Goal: Task Accomplishment & Management: Use online tool/utility

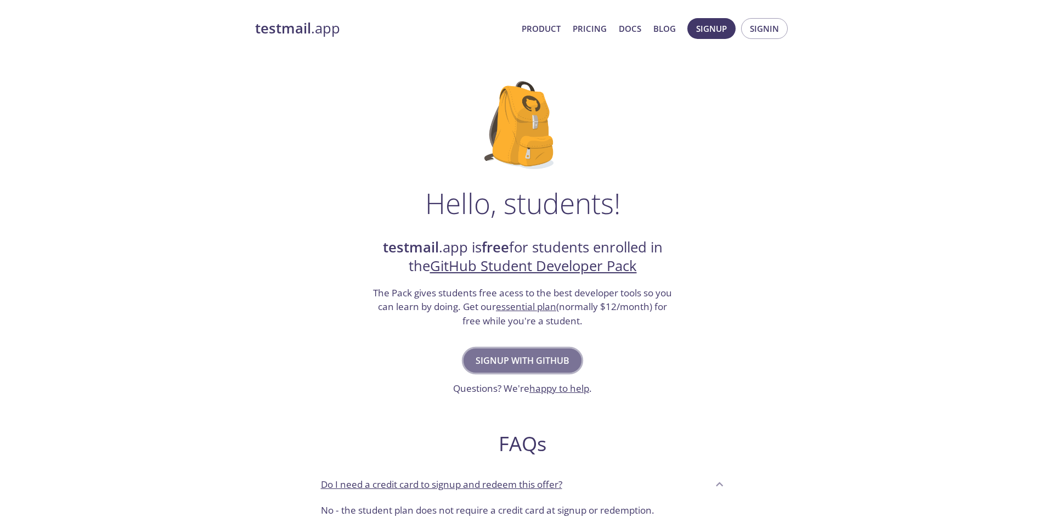
click at [539, 366] on span "Signup with GitHub" at bounding box center [523, 360] width 94 height 15
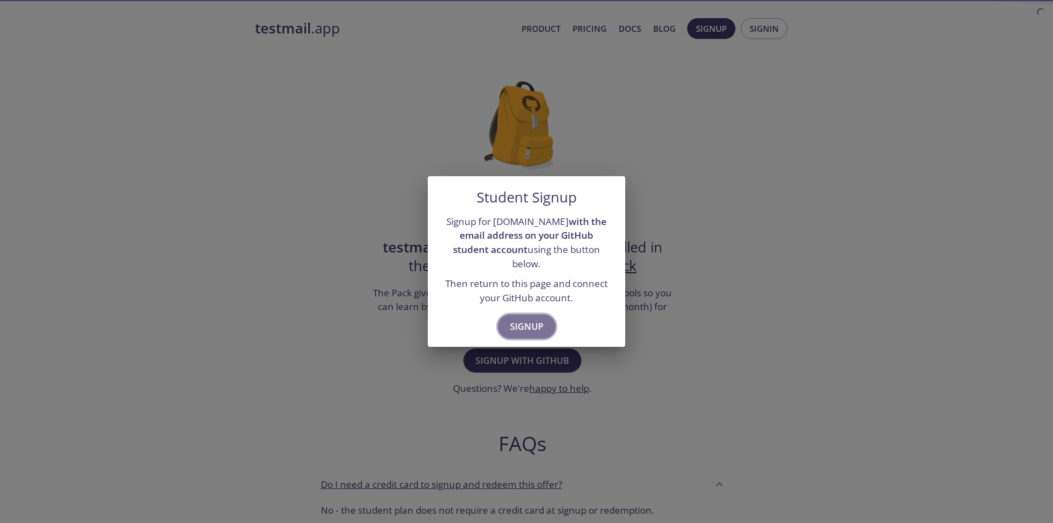
click at [531, 319] on span "Signup" at bounding box center [526, 326] width 33 height 15
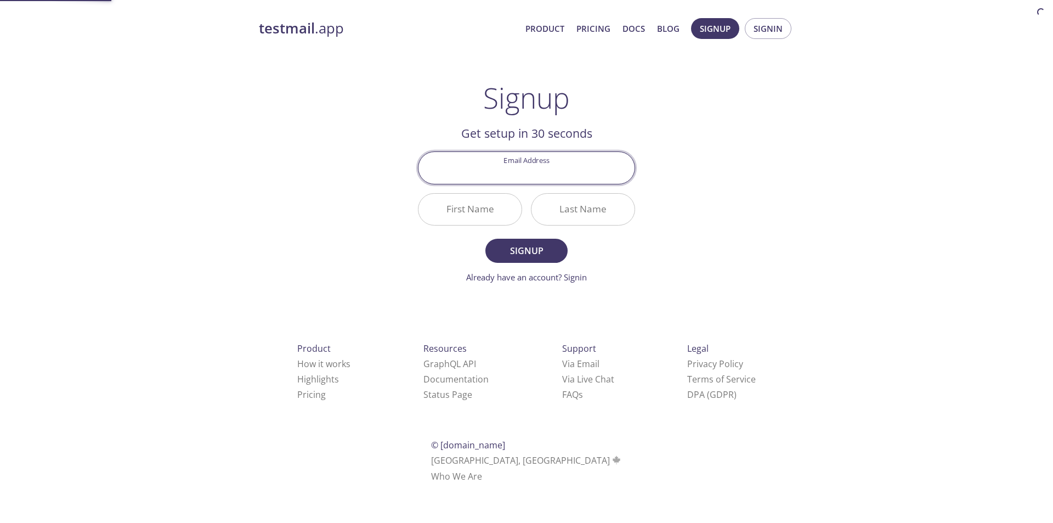
click at [554, 174] on input "Email Address" at bounding box center [527, 167] width 216 height 31
type input "[EMAIL_ADDRESS][DOMAIN_NAME]"
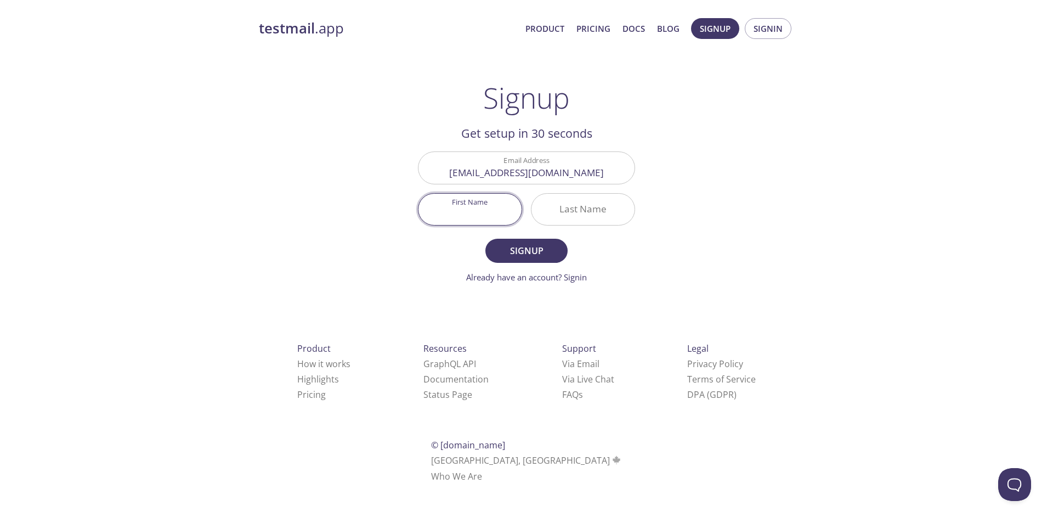
click at [477, 205] on input "First Name" at bounding box center [470, 209] width 103 height 31
type input "Worrakan"
click at [590, 206] on input "Last Name" at bounding box center [583, 209] width 103 height 31
type input "Nasai"
click at [538, 246] on span "Signup" at bounding box center [527, 250] width 58 height 15
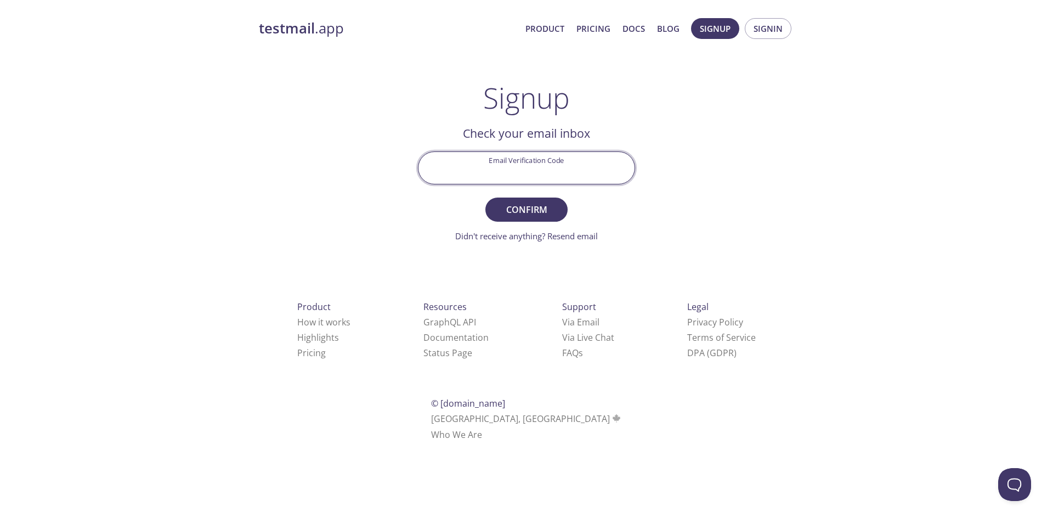
click at [526, 166] on input "Email Verification Code" at bounding box center [527, 167] width 216 height 31
paste input "TCCLKHB"
type input "TCCLKHB"
click at [535, 215] on span "Confirm" at bounding box center [527, 209] width 58 height 15
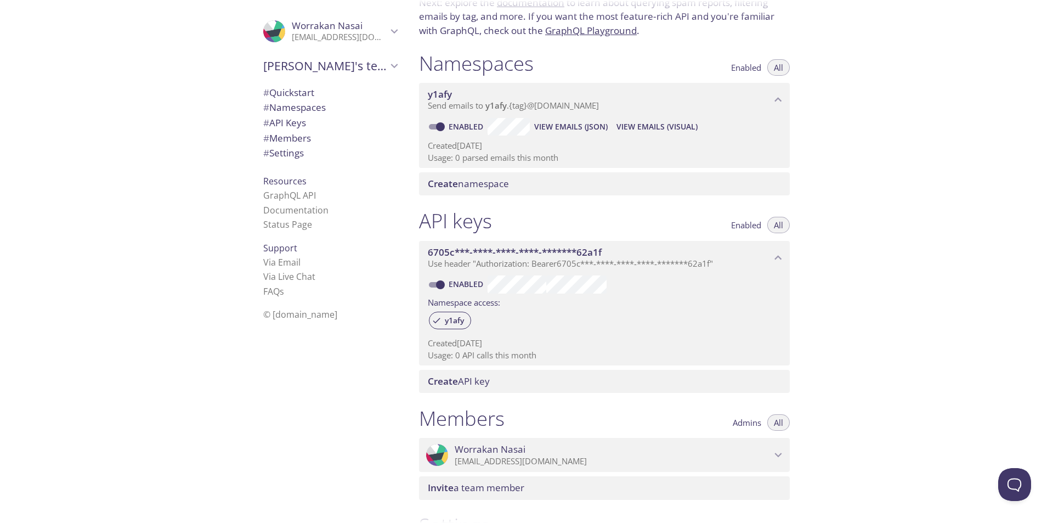
scroll to position [38, 0]
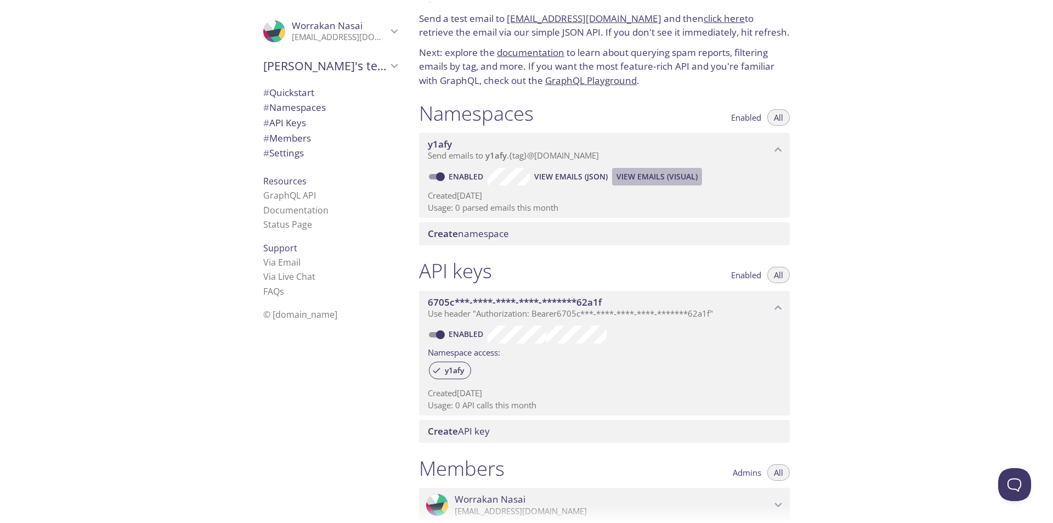
click at [650, 177] on span "View Emails (Visual)" at bounding box center [657, 176] width 81 height 13
click at [559, 174] on span "View Emails (JSON)" at bounding box center [571, 176] width 74 height 13
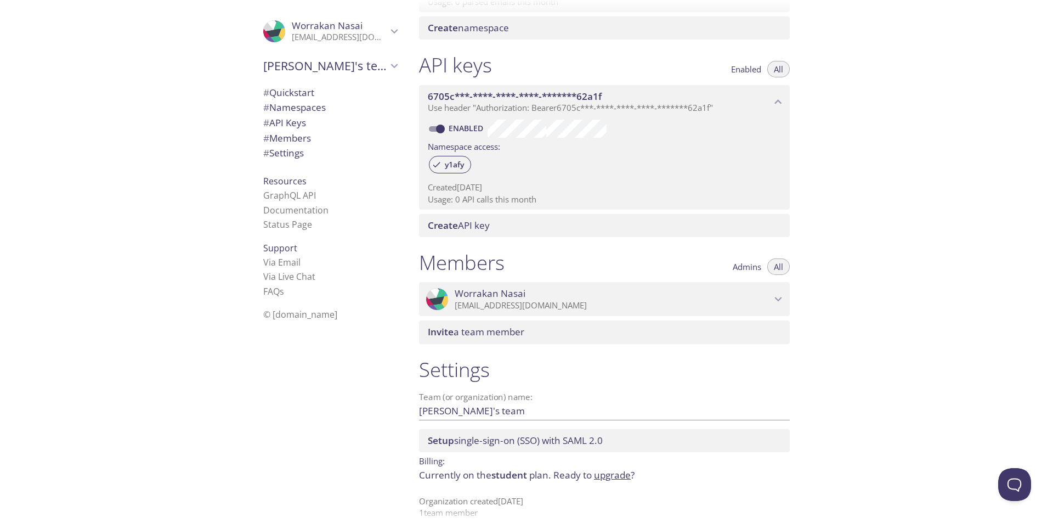
scroll to position [257, 0]
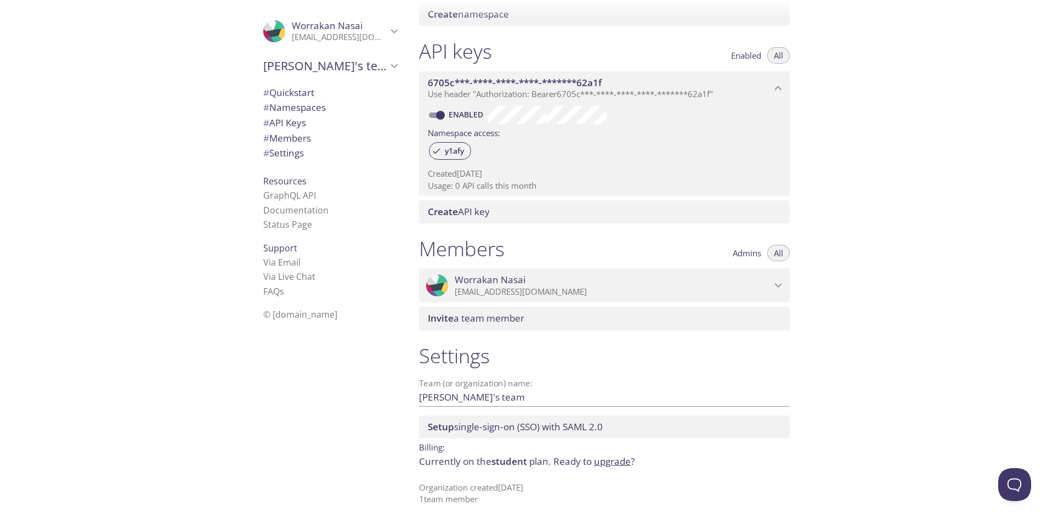
click at [511, 462] on span "student" at bounding box center [510, 461] width 36 height 13
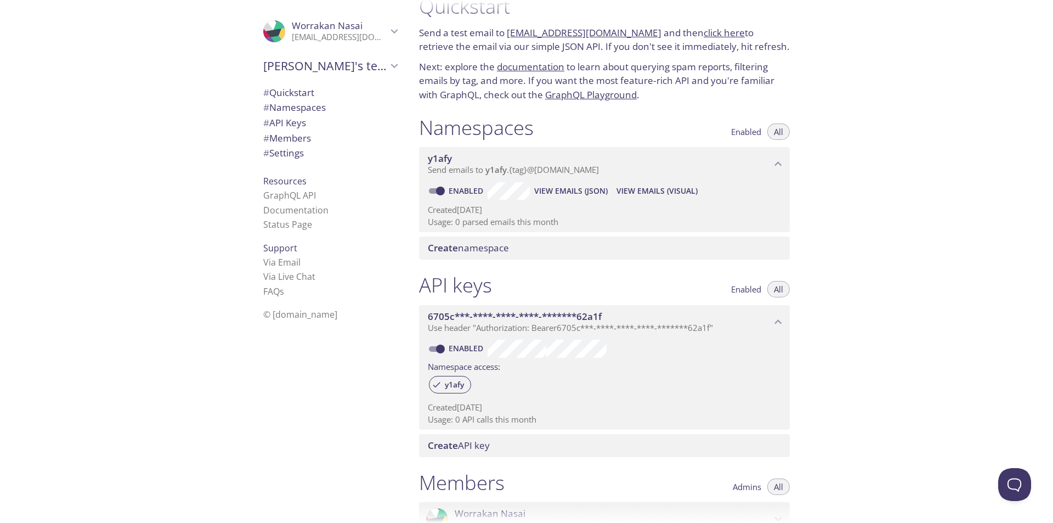
scroll to position [0, 0]
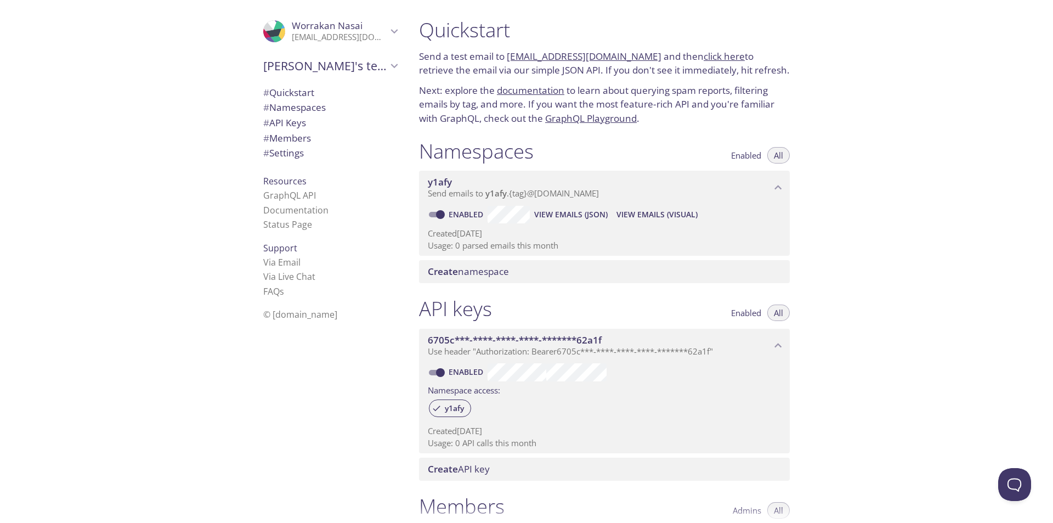
click at [705, 58] on link "click here" at bounding box center [724, 56] width 41 height 13
click at [318, 65] on span "[PERSON_NAME]'s team" at bounding box center [325, 65] width 124 height 15
click at [342, 68] on span "[PERSON_NAME]'s team" at bounding box center [325, 65] width 124 height 15
drag, startPoint x: 290, startPoint y: 263, endPoint x: 352, endPoint y: 224, distance: 72.8
click at [351, 224] on li "Status Page" at bounding box center [330, 224] width 134 height 14
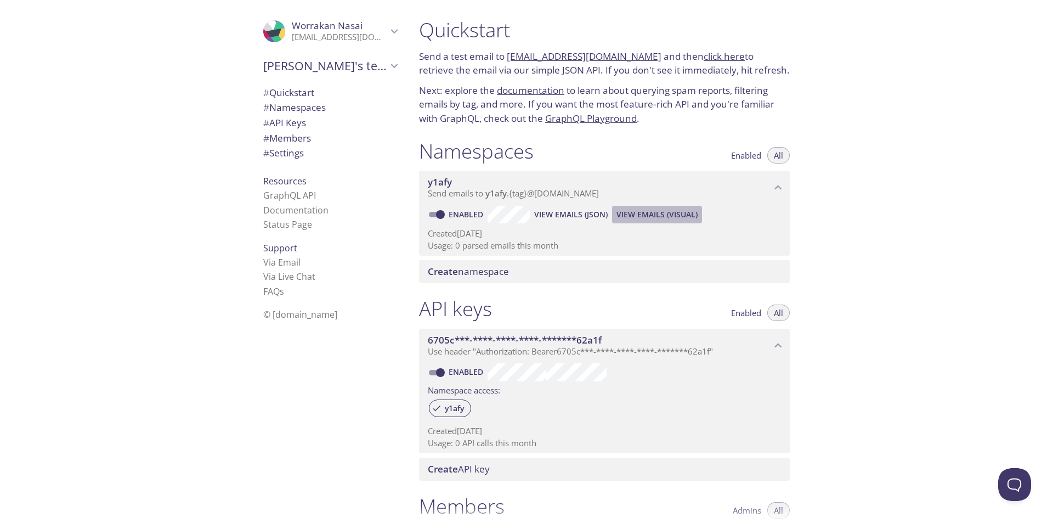
click at [642, 217] on span "View Emails (Visual)" at bounding box center [657, 214] width 81 height 13
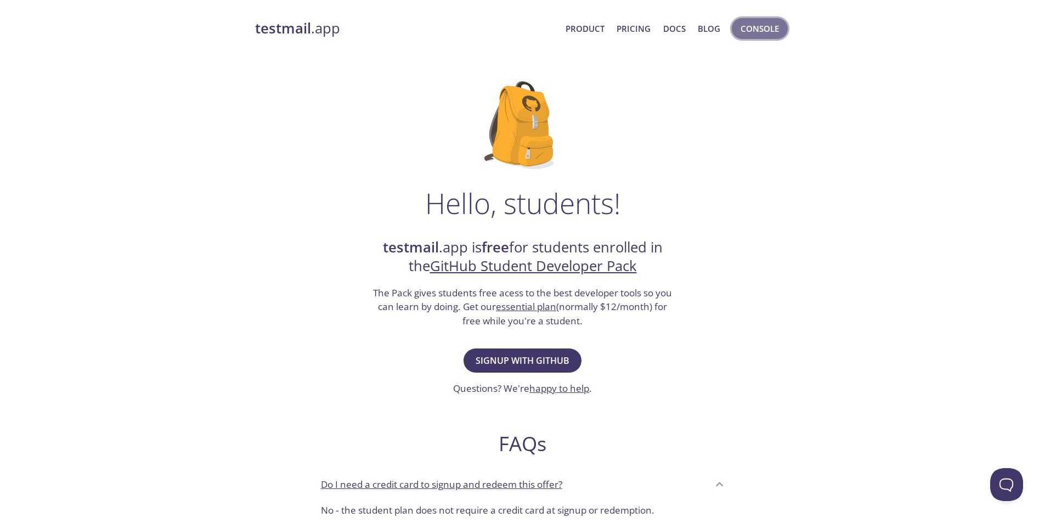
click at [762, 24] on span "Console" at bounding box center [760, 28] width 38 height 14
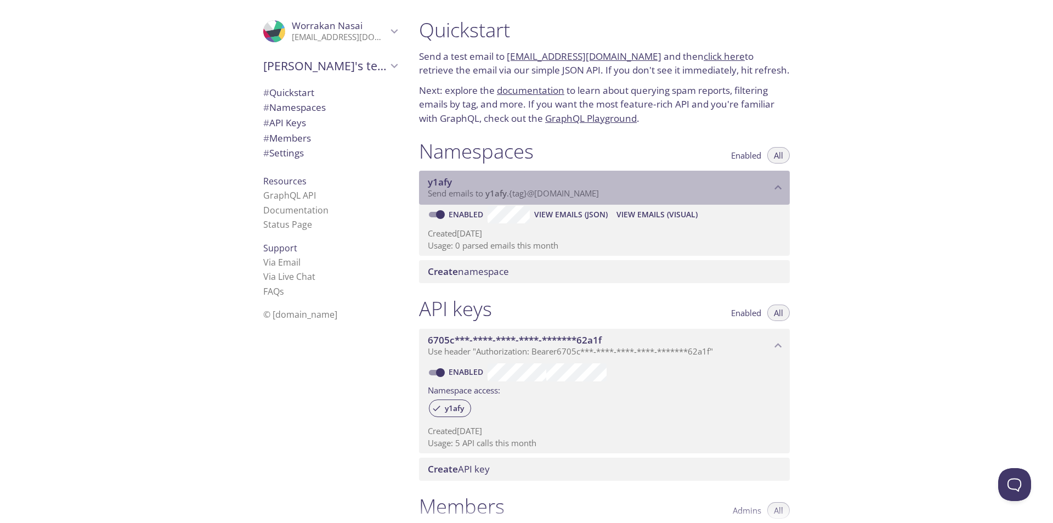
click at [580, 194] on span "Send emails to y1afy . {tag} @[DOMAIN_NAME]" at bounding box center [513, 193] width 171 height 11
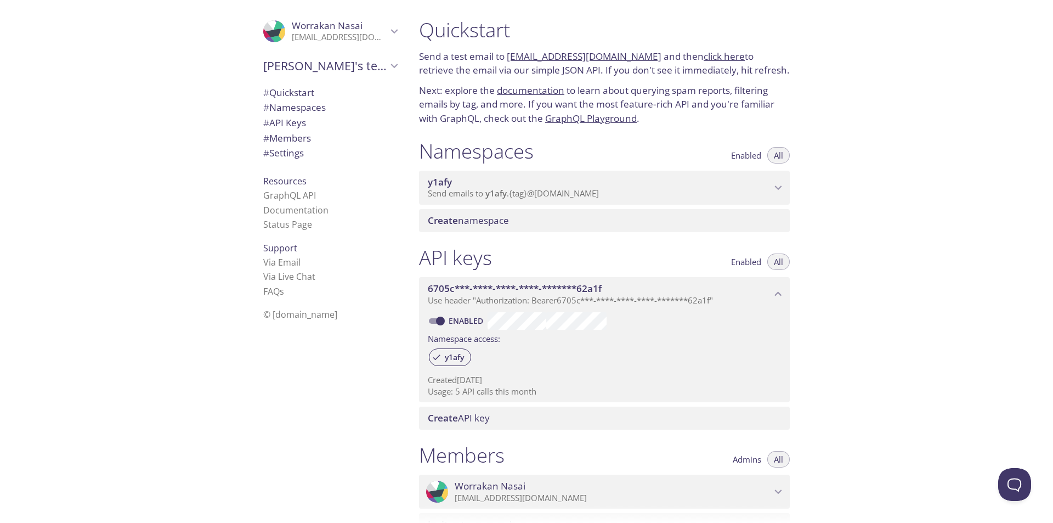
click at [580, 193] on span "Send emails to y1afy . {tag} @[DOMAIN_NAME]" at bounding box center [513, 193] width 171 height 11
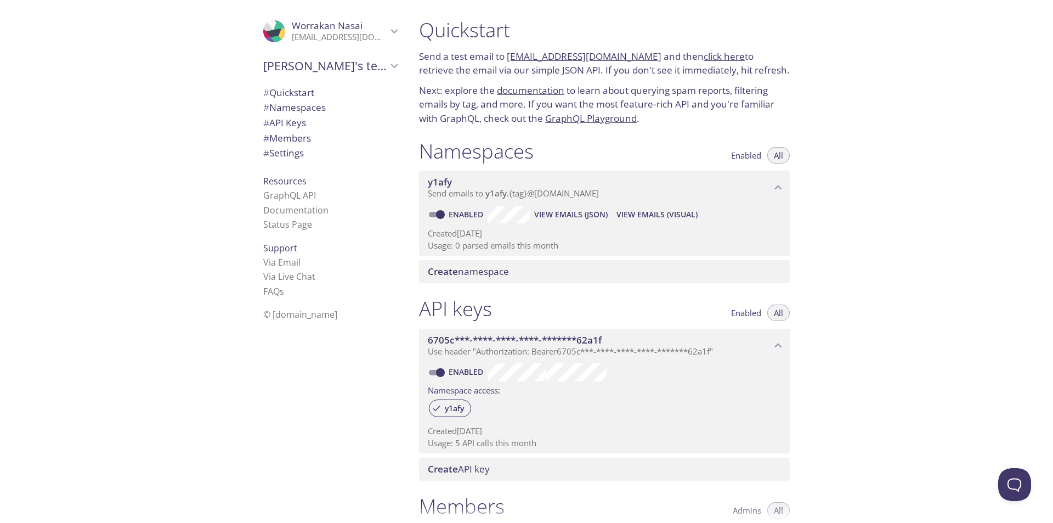
click at [755, 155] on span "Enabled" at bounding box center [746, 155] width 30 height 0
click at [780, 155] on span "All" at bounding box center [778, 155] width 9 height 0
click at [462, 274] on span "Create namespace" at bounding box center [468, 271] width 81 height 13
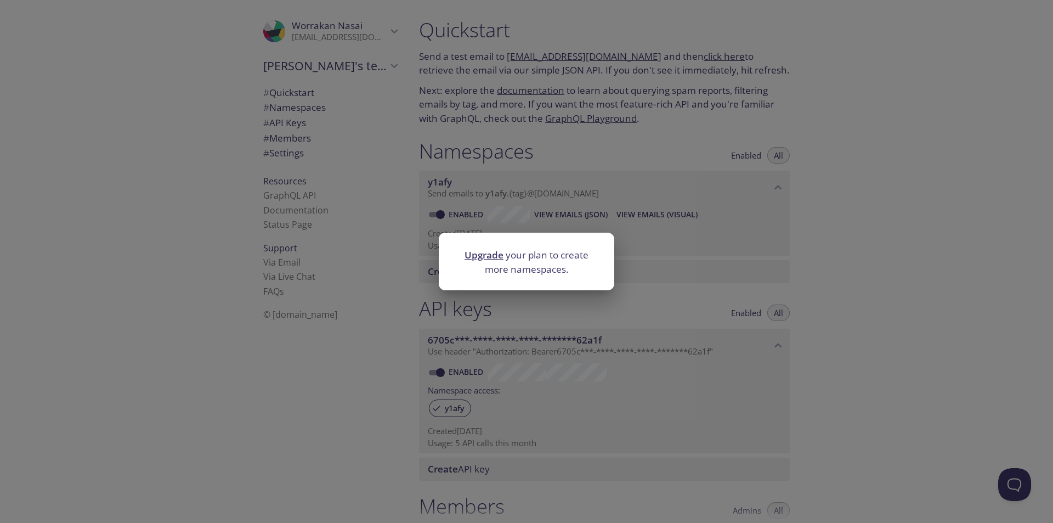
click at [490, 260] on link "Upgrade" at bounding box center [484, 255] width 39 height 13
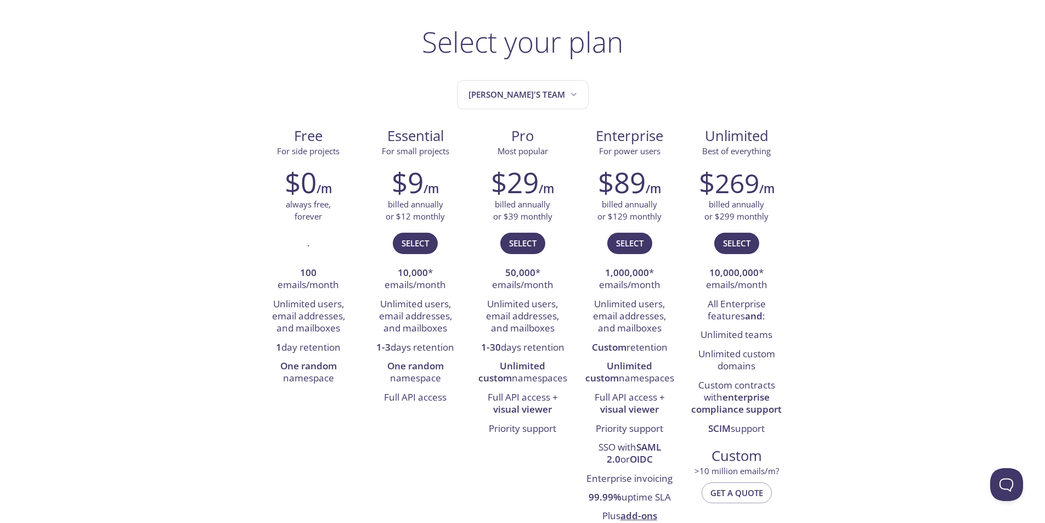
scroll to position [52, 0]
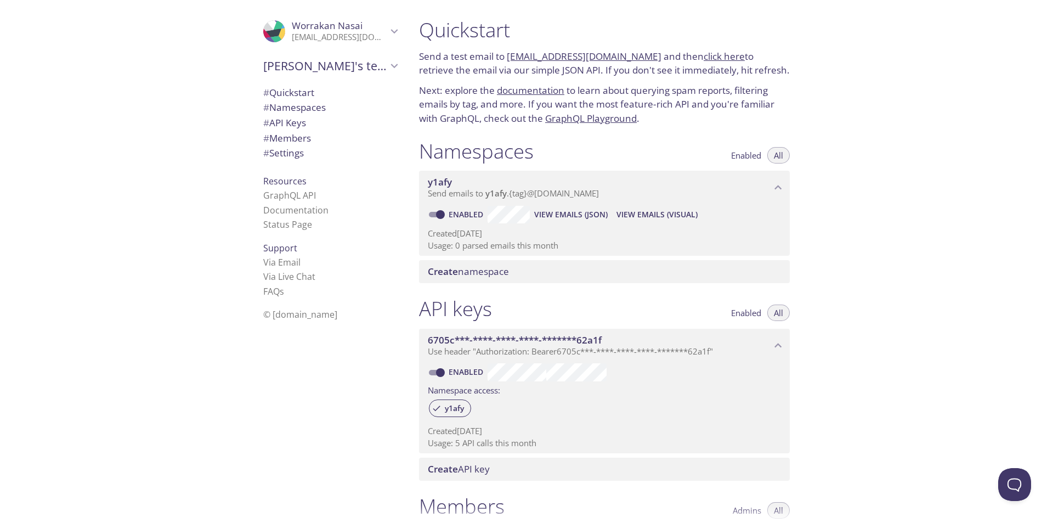
drag, startPoint x: 506, startPoint y: 57, endPoint x: 640, endPoint y: 58, distance: 133.9
click at [640, 58] on p "Send a test email to [EMAIL_ADDRESS][DOMAIN_NAME] and then click here to retrie…" at bounding box center [604, 63] width 371 height 28
copy p "[EMAIL_ADDRESS][DOMAIN_NAME]"
click at [579, 50] on link "[EMAIL_ADDRESS][DOMAIN_NAME]" at bounding box center [584, 56] width 155 height 13
click at [643, 213] on span "View Emails (Visual)" at bounding box center [657, 214] width 81 height 13
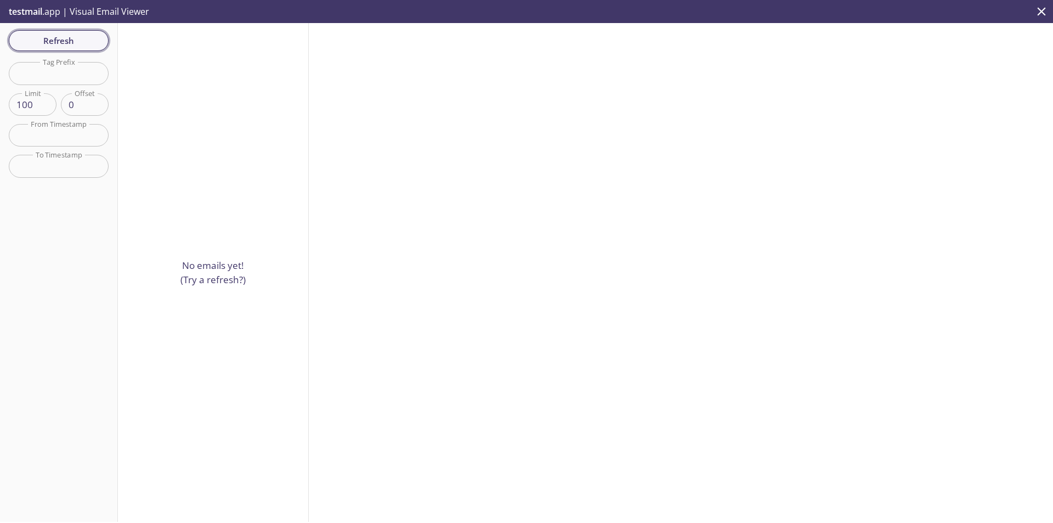
click at [63, 33] on span "Refresh" at bounding box center [59, 40] width 82 height 14
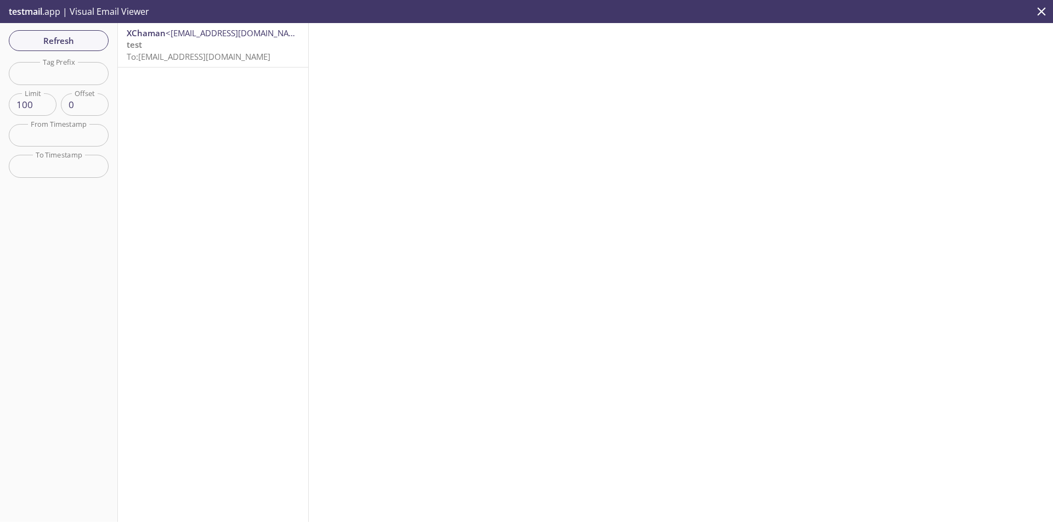
click at [208, 45] on p "test To: [EMAIL_ADDRESS][DOMAIN_NAME]" at bounding box center [213, 51] width 173 height 24
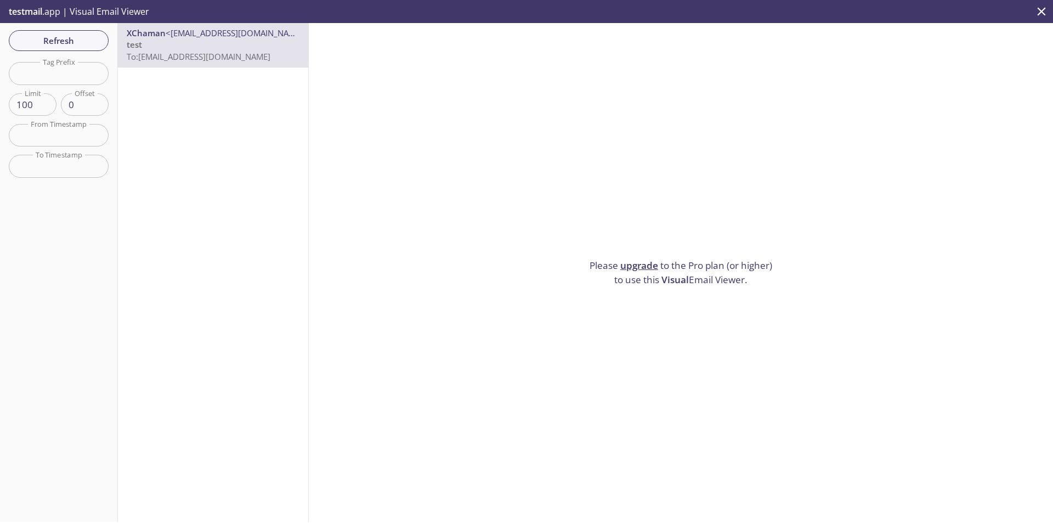
click at [238, 122] on div "XChaman <[EMAIL_ADDRESS][DOMAIN_NAME]> test To: [EMAIL_ADDRESS][DOMAIN_NAME]" at bounding box center [213, 272] width 191 height 499
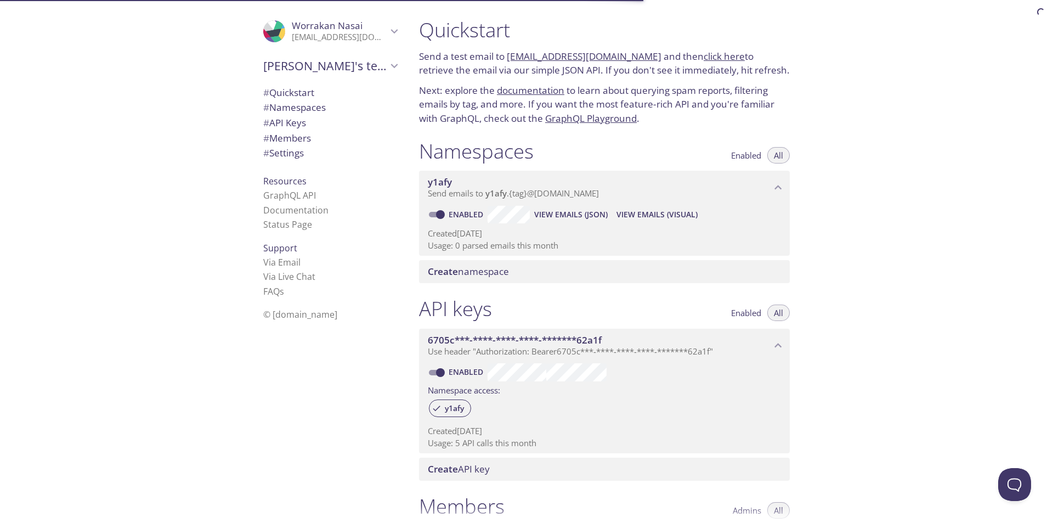
click at [553, 215] on span "View Emails (JSON)" at bounding box center [571, 214] width 74 height 13
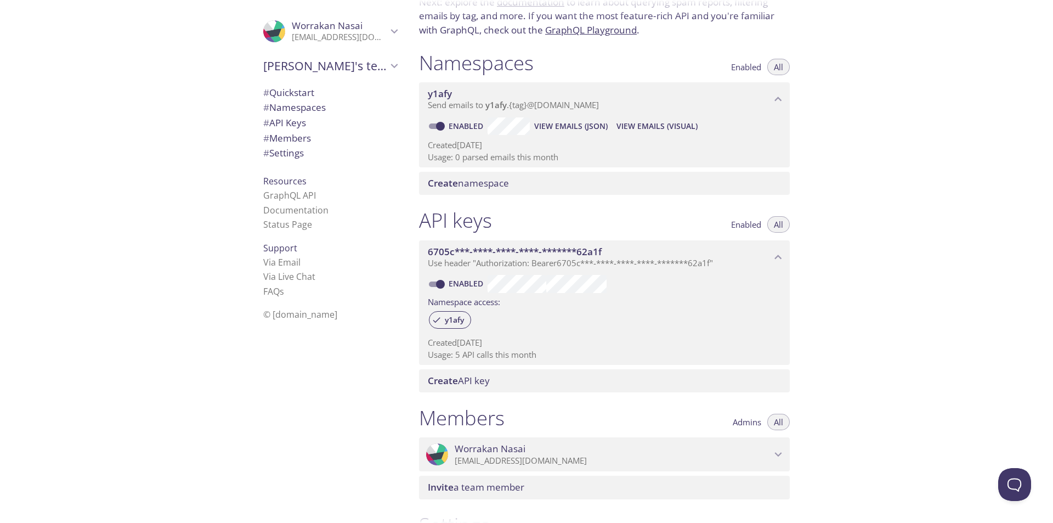
scroll to position [110, 0]
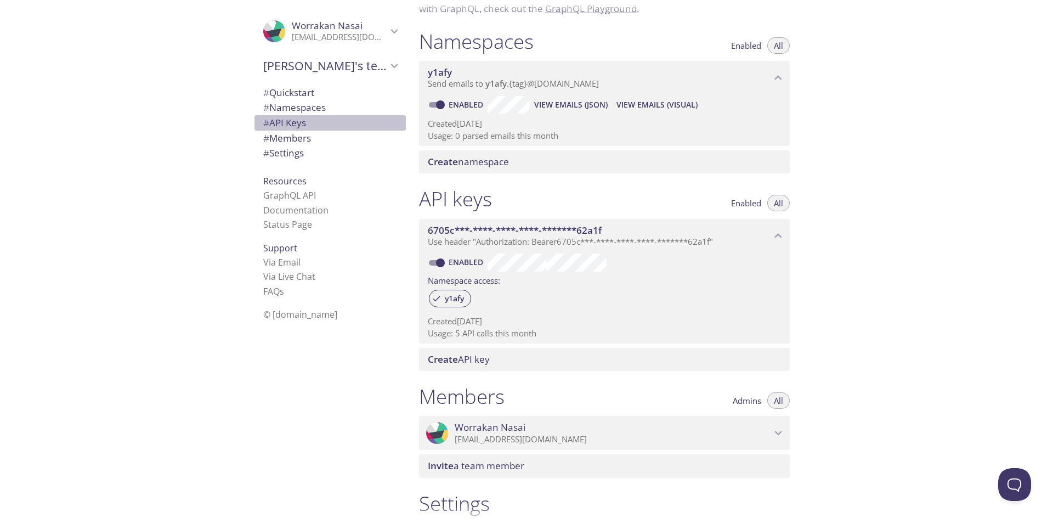
click at [296, 127] on span "# API Keys" at bounding box center [284, 122] width 43 height 13
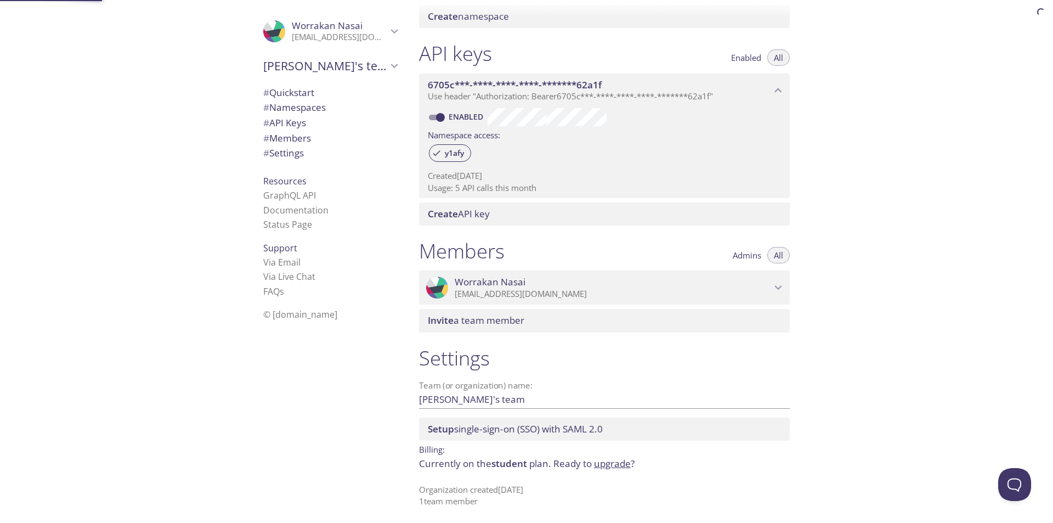
scroll to position [257, 0]
click at [585, 290] on p "[EMAIL_ADDRESS][DOMAIN_NAME]" at bounding box center [613, 291] width 317 height 11
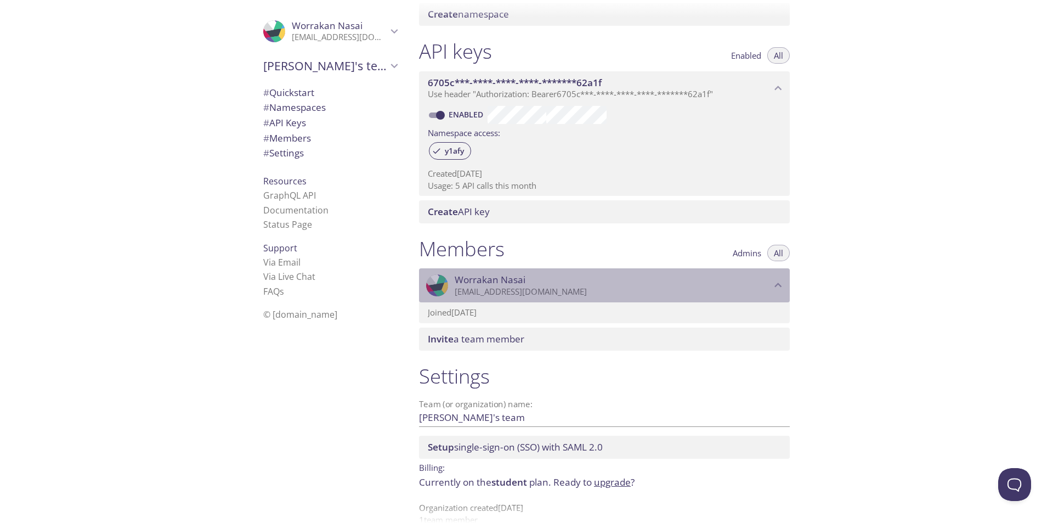
click at [586, 290] on p "[EMAIL_ADDRESS][DOMAIN_NAME]" at bounding box center [613, 291] width 317 height 11
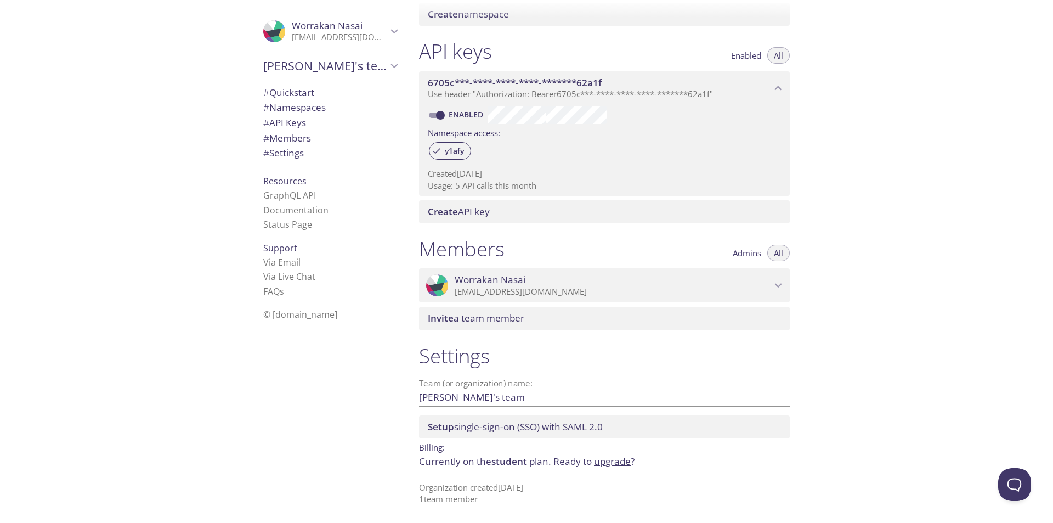
click at [610, 463] on link "upgrade" at bounding box center [612, 461] width 37 height 13
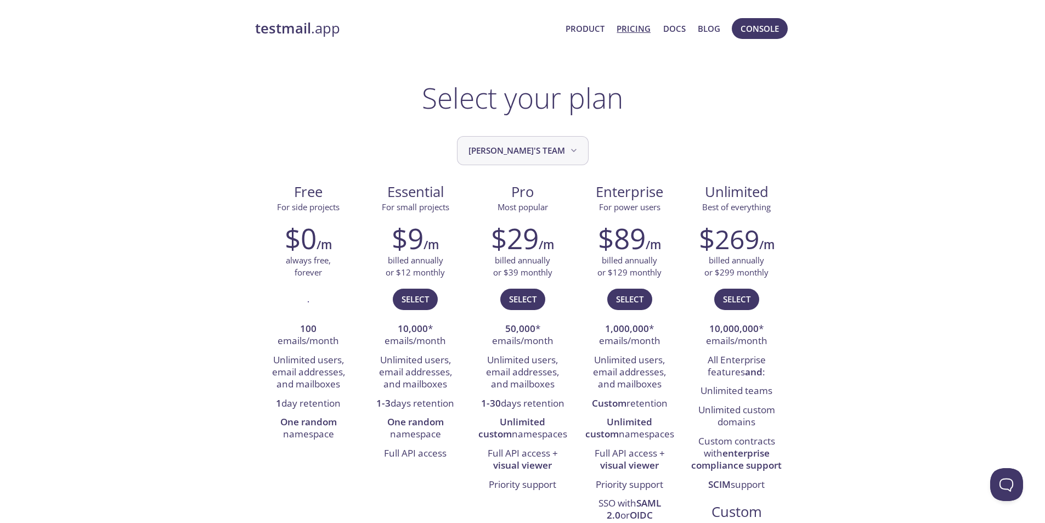
click at [554, 142] on button "[PERSON_NAME]'s team" at bounding box center [523, 150] width 132 height 29
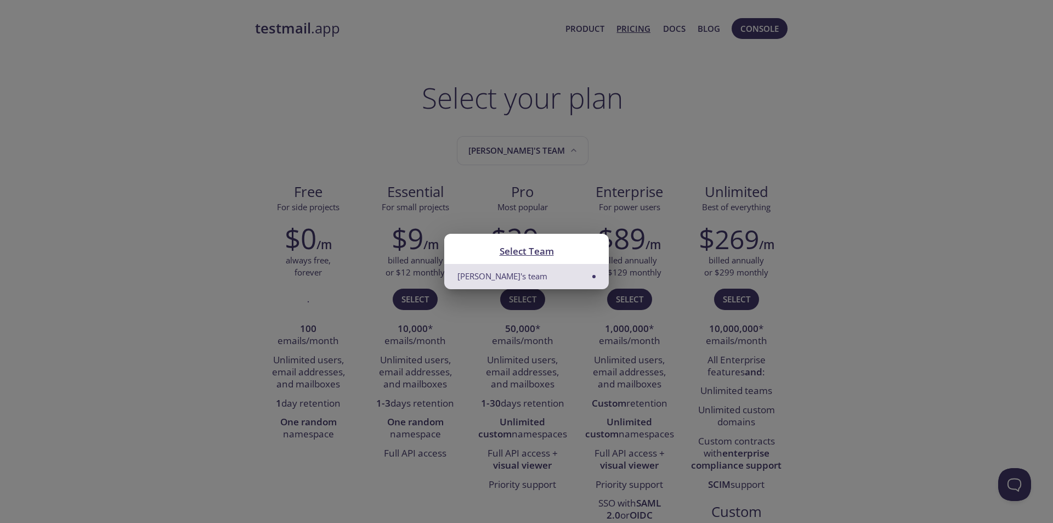
click at [592, 146] on div "Select Team Worrakan's team" at bounding box center [526, 261] width 1053 height 523
